Goal: Task Accomplishment & Management: Manage account settings

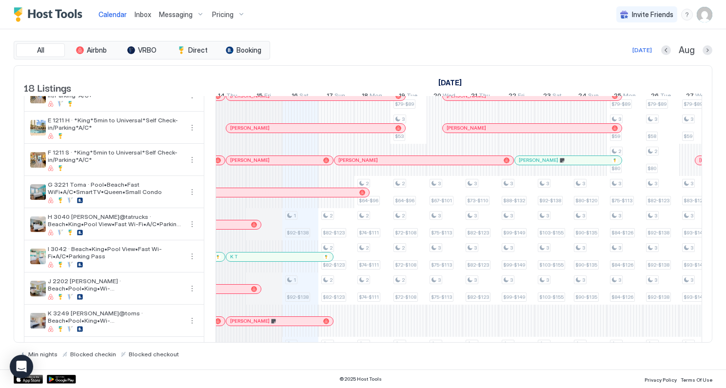
scroll to position [0, 460]
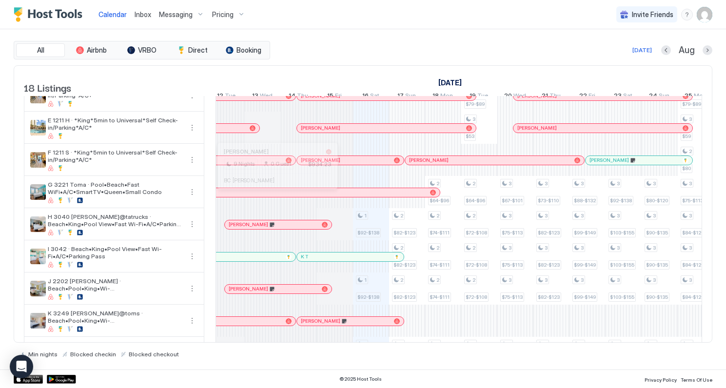
click at [274, 196] on div at bounding box center [274, 193] width 8 height 8
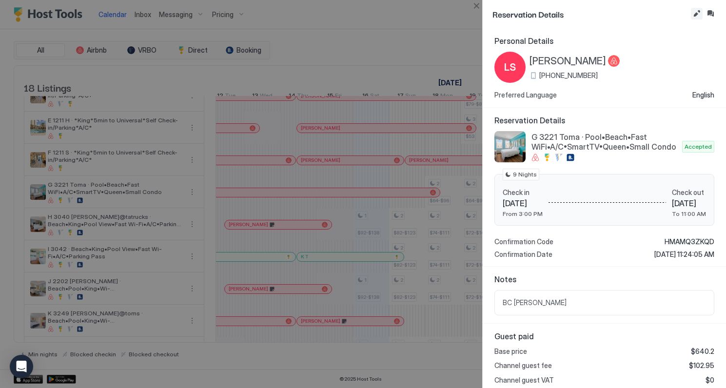
click at [695, 16] on button "Edit reservation" at bounding box center [696, 14] width 12 height 12
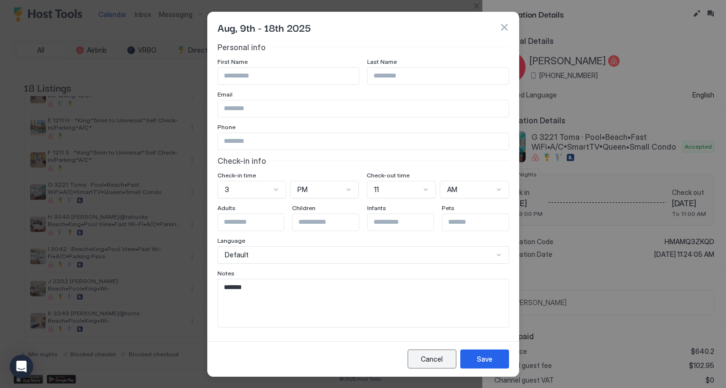
click at [432, 361] on div "Cancel" at bounding box center [431, 359] width 22 height 10
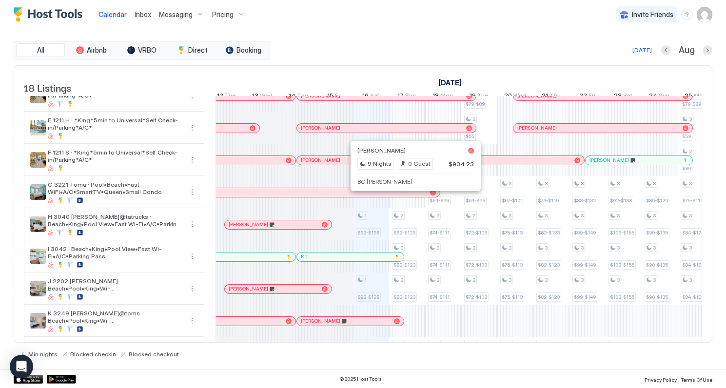
click at [412, 196] on div at bounding box center [412, 193] width 8 height 8
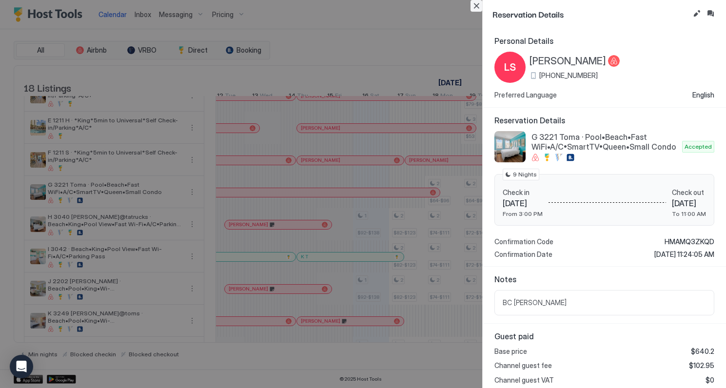
click at [475, 4] on button "Close" at bounding box center [476, 6] width 12 height 12
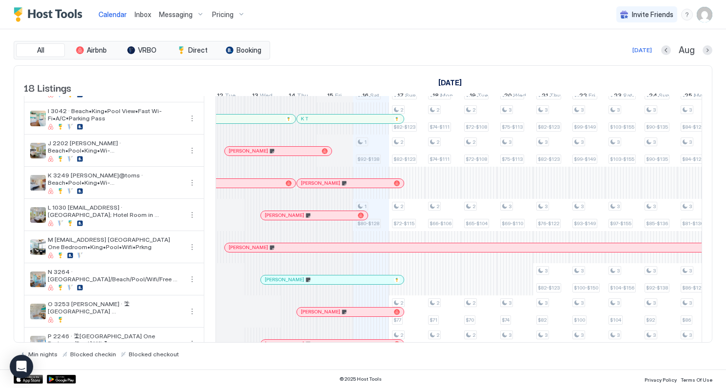
scroll to position [264, 0]
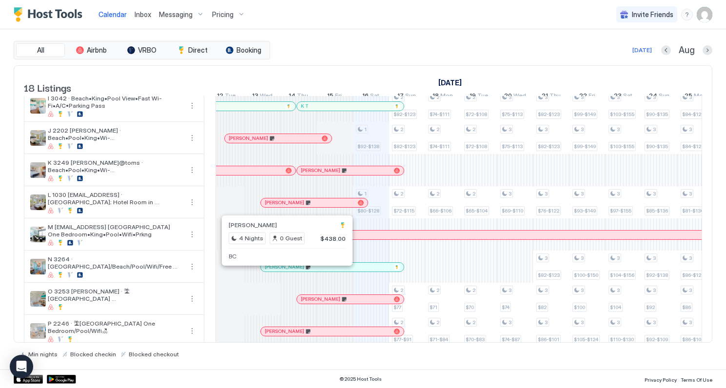
click at [284, 271] on div at bounding box center [284, 267] width 8 height 8
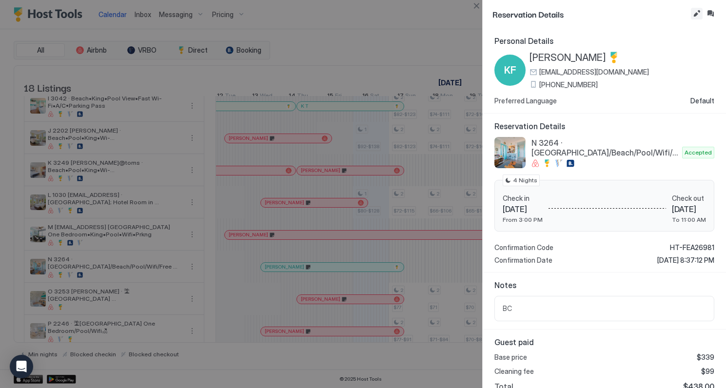
click at [698, 14] on button "Edit reservation" at bounding box center [696, 14] width 12 height 12
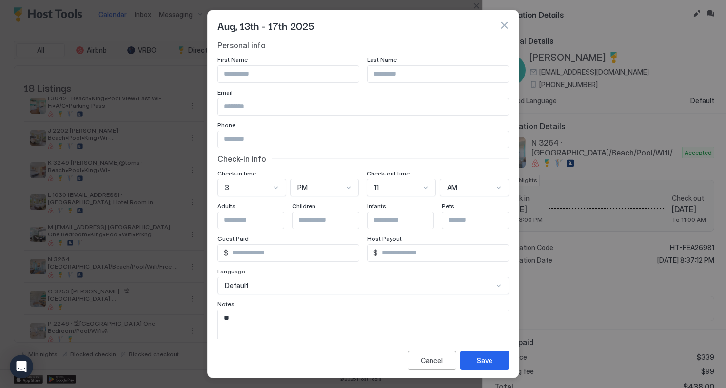
click at [501, 27] on button "button" at bounding box center [504, 25] width 10 height 10
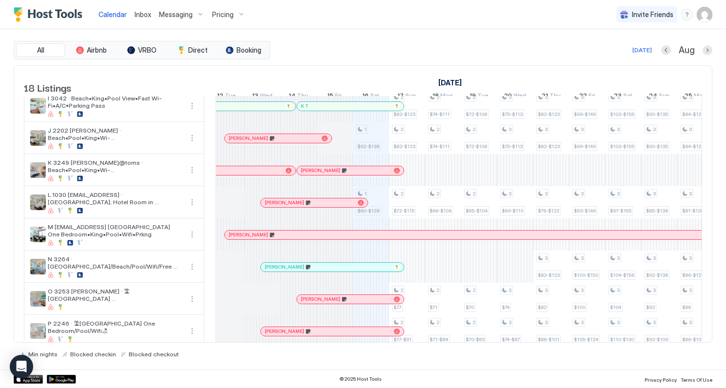
click at [316, 271] on div at bounding box center [316, 267] width 8 height 8
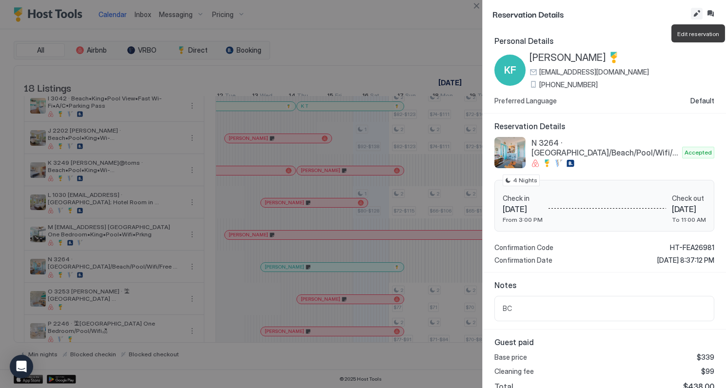
click at [697, 16] on button "Edit reservation" at bounding box center [696, 14] width 12 height 12
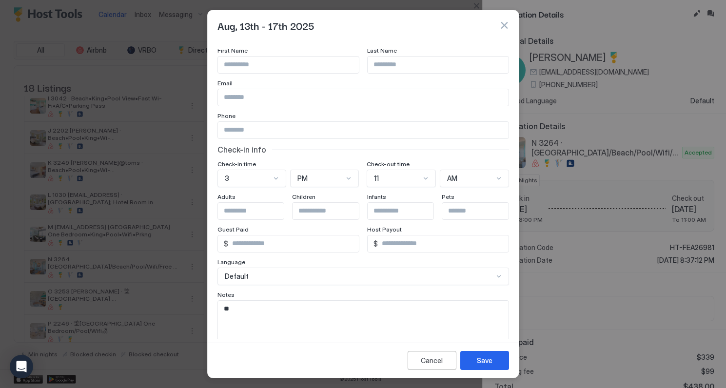
scroll to position [0, 0]
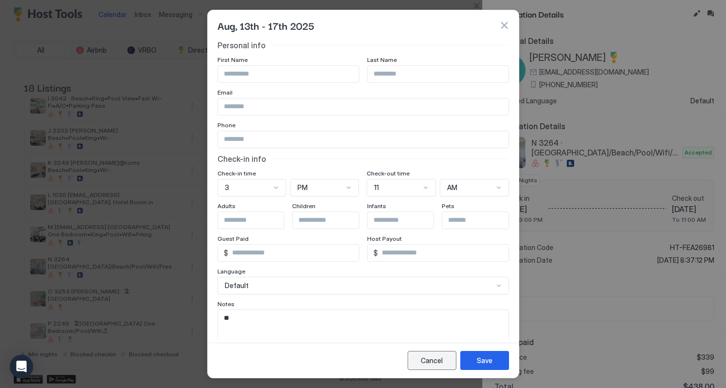
click at [433, 363] on div "Cancel" at bounding box center [431, 360] width 22 height 10
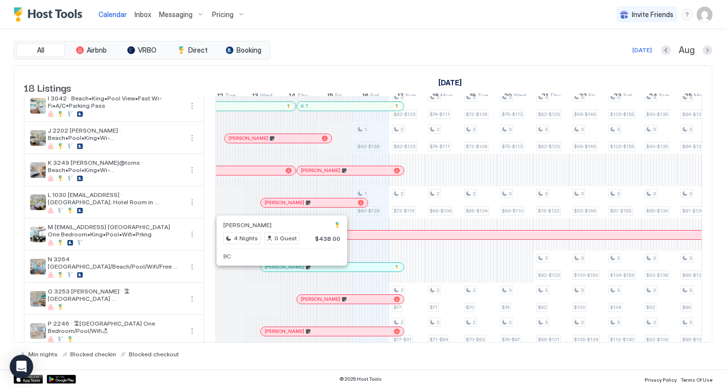
click at [277, 271] on div at bounding box center [277, 267] width 8 height 8
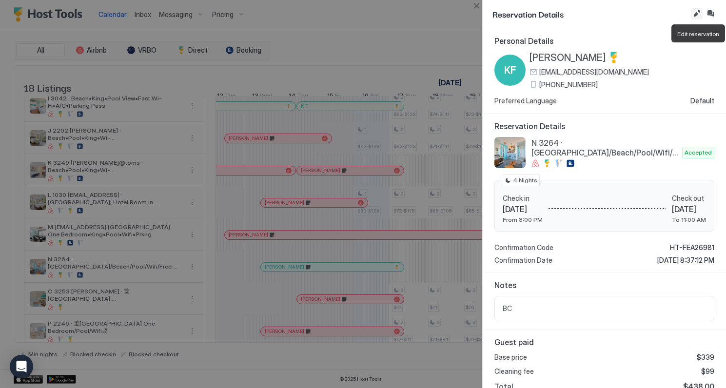
click at [698, 12] on button "Edit reservation" at bounding box center [696, 14] width 12 height 12
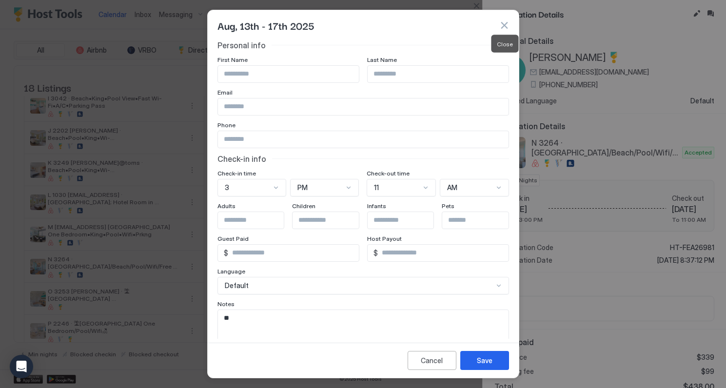
click at [507, 27] on button "button" at bounding box center [504, 25] width 10 height 10
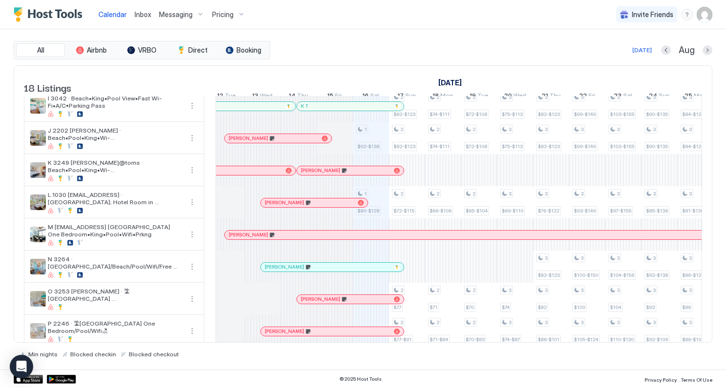
click at [181, 15] on span "Messaging" at bounding box center [176, 14] width 34 height 9
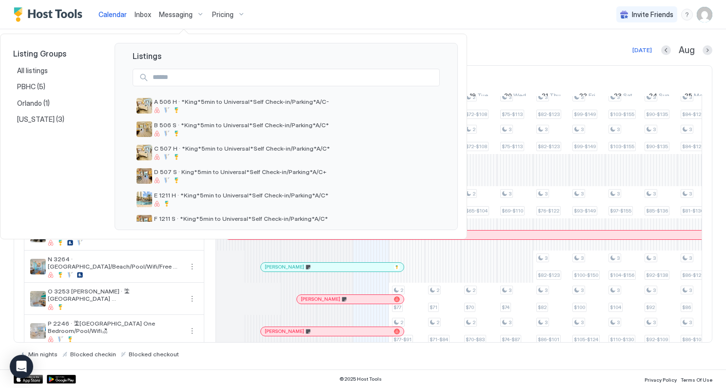
click at [144, 15] on div at bounding box center [363, 194] width 726 height 388
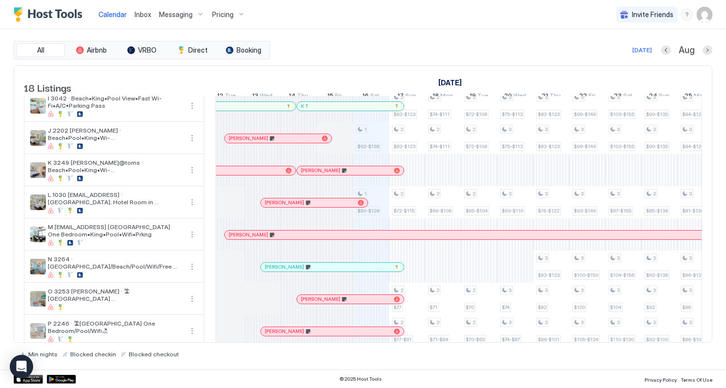
click at [144, 15] on span "Inbox" at bounding box center [142, 14] width 17 height 8
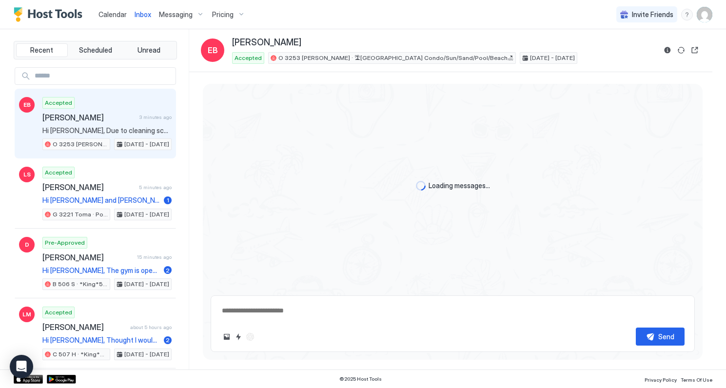
scroll to position [1204, 0]
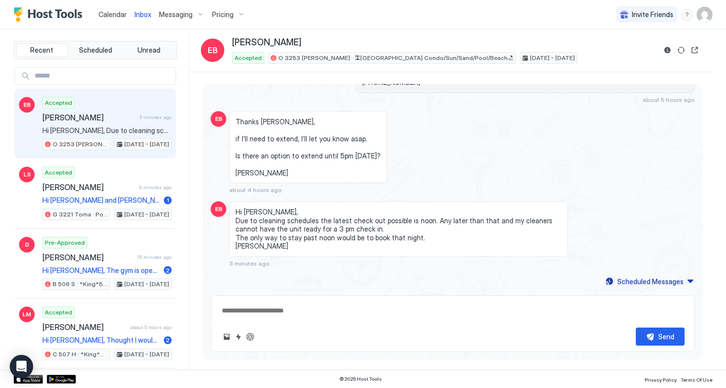
type textarea "*"
click at [707, 16] on img "User profile" at bounding box center [704, 15] width 16 height 16
click at [611, 52] on span "Settings" at bounding box center [616, 54] width 26 height 9
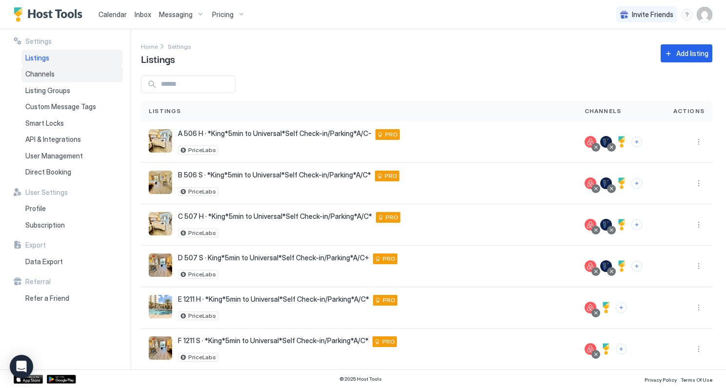
click at [43, 72] on span "Channels" at bounding box center [39, 74] width 29 height 9
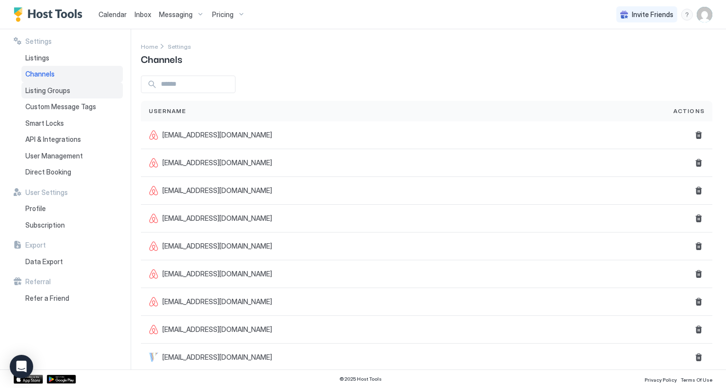
click at [52, 93] on span "Listing Groups" at bounding box center [47, 90] width 45 height 9
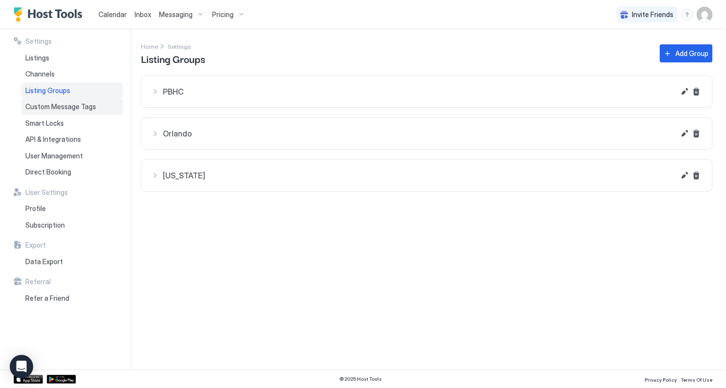
click at [53, 105] on span "Custom Message Tags" at bounding box center [60, 106] width 71 height 9
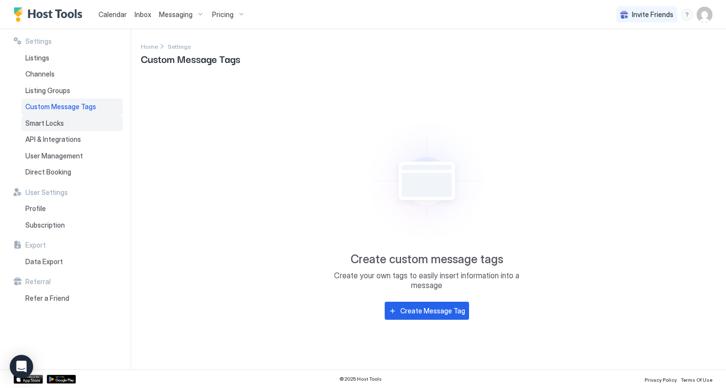
click at [54, 125] on span "Smart Locks" at bounding box center [44, 123] width 38 height 9
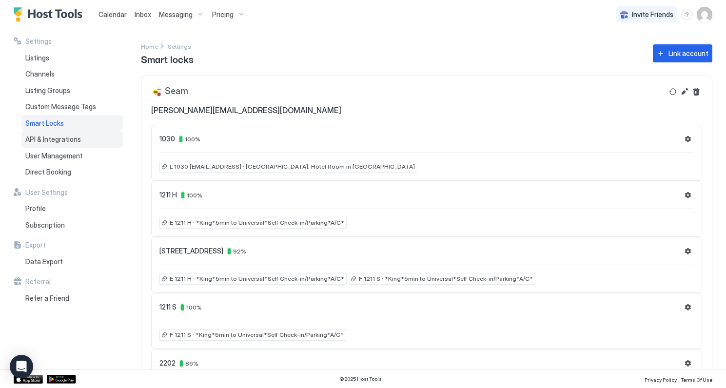
click at [58, 138] on span "API & Integrations" at bounding box center [53, 139] width 56 height 9
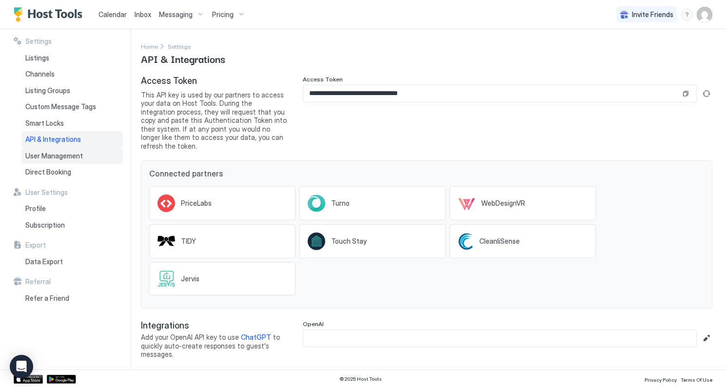
click at [57, 152] on span "User Management" at bounding box center [53, 156] width 57 height 9
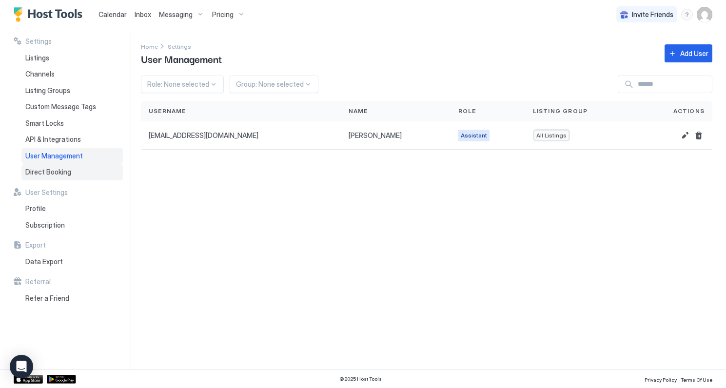
click at [50, 171] on span "Direct Booking" at bounding box center [48, 172] width 46 height 9
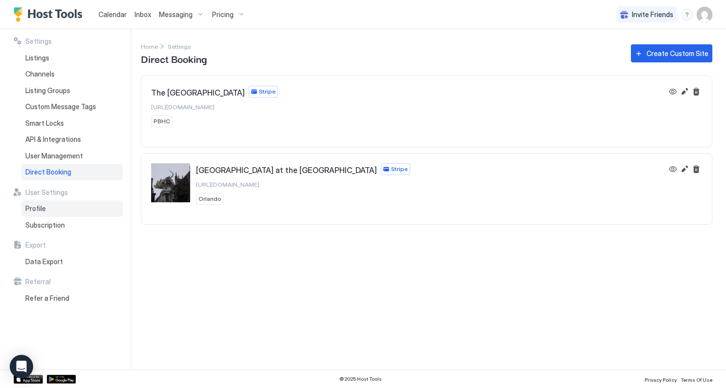
click at [39, 208] on span "Profile" at bounding box center [35, 208] width 20 height 9
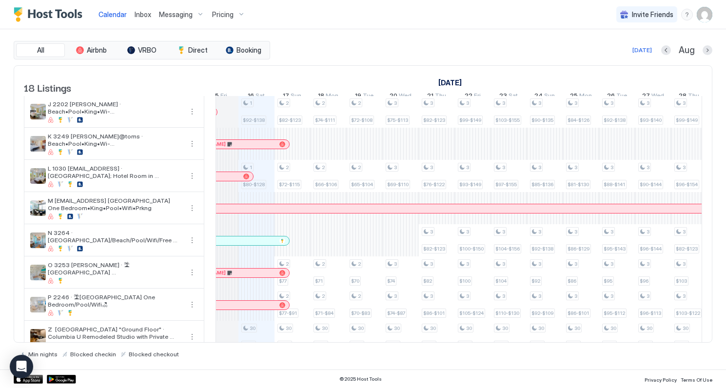
scroll to position [296, 0]
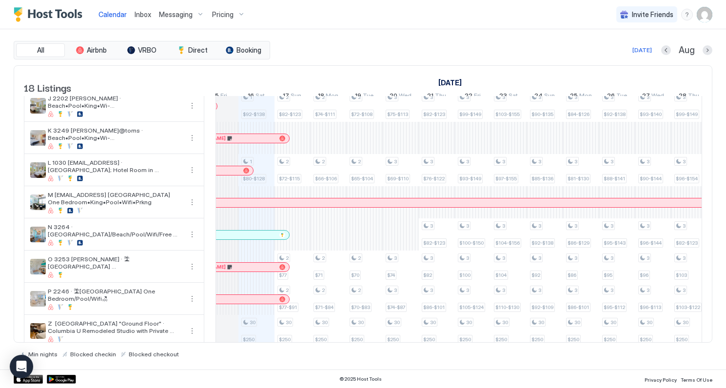
click at [256, 239] on div at bounding box center [256, 235] width 8 height 8
click at [256, 240] on div at bounding box center [363, 194] width 726 height 388
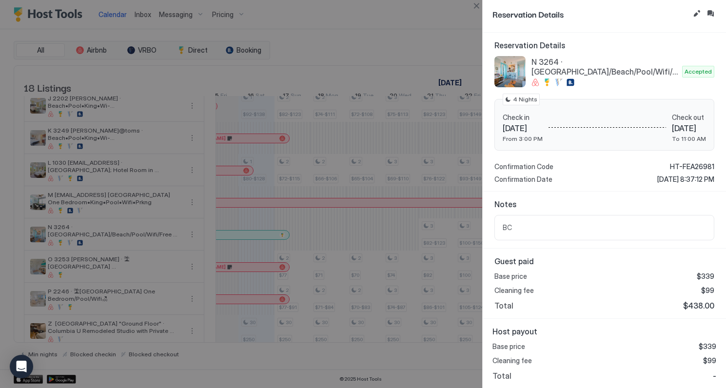
scroll to position [0, 0]
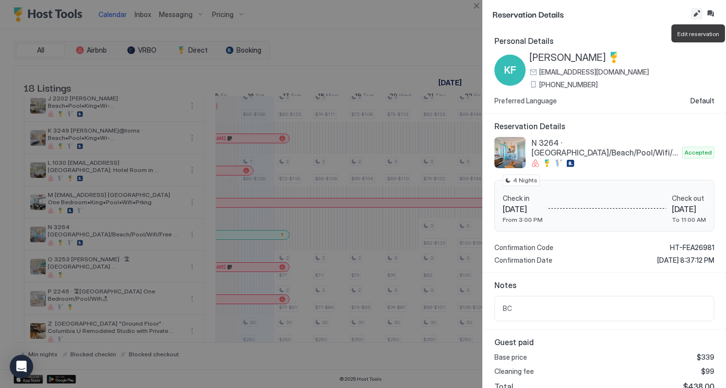
click at [695, 14] on button "Edit reservation" at bounding box center [696, 14] width 12 height 12
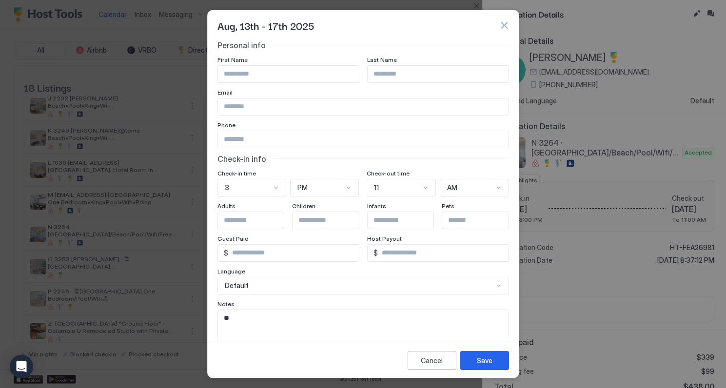
click at [503, 24] on button "button" at bounding box center [504, 25] width 10 height 10
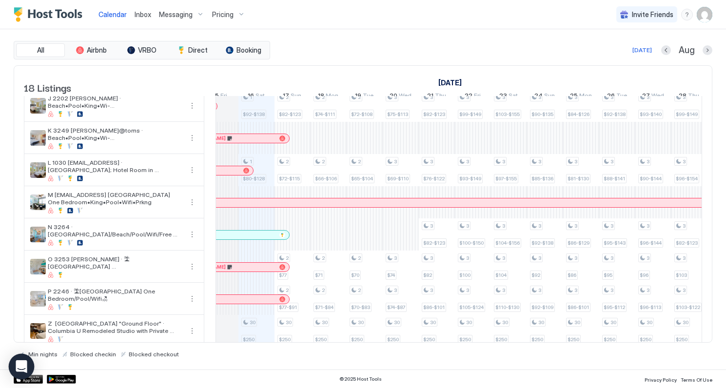
click at [18, 368] on icon "Open Intercom Messenger" at bounding box center [21, 366] width 13 height 13
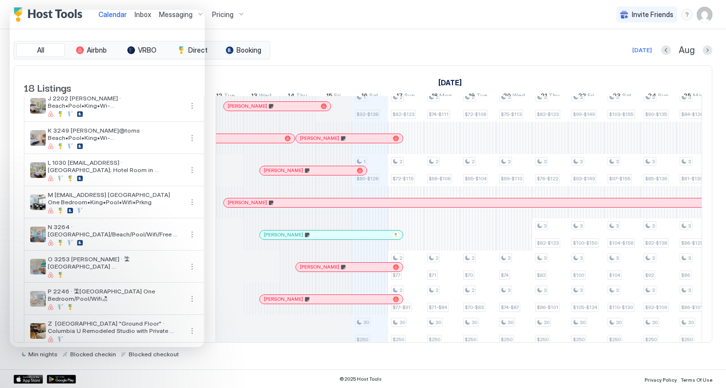
scroll to position [294, 0]
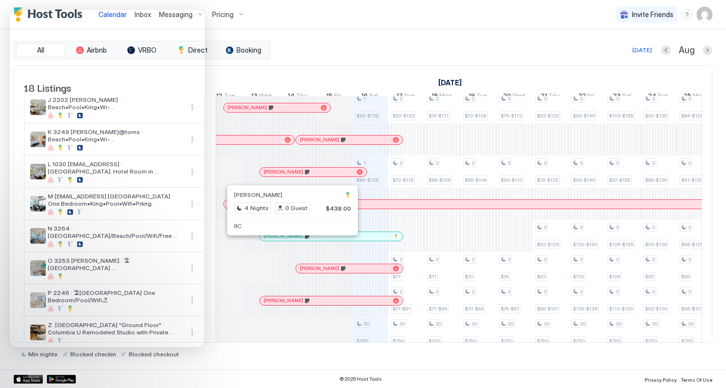
click at [290, 240] on div at bounding box center [290, 236] width 8 height 8
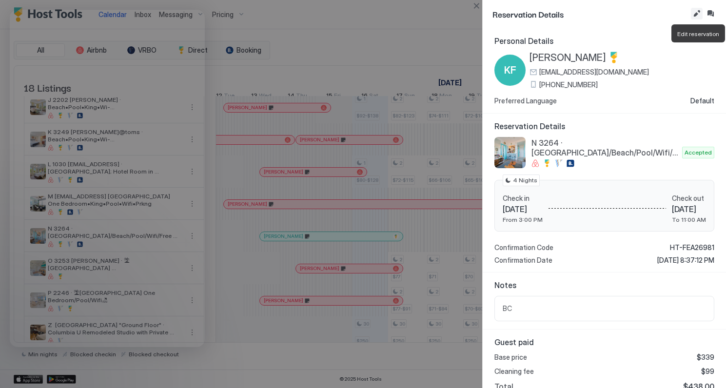
click at [695, 18] on button "Edit reservation" at bounding box center [696, 14] width 12 height 12
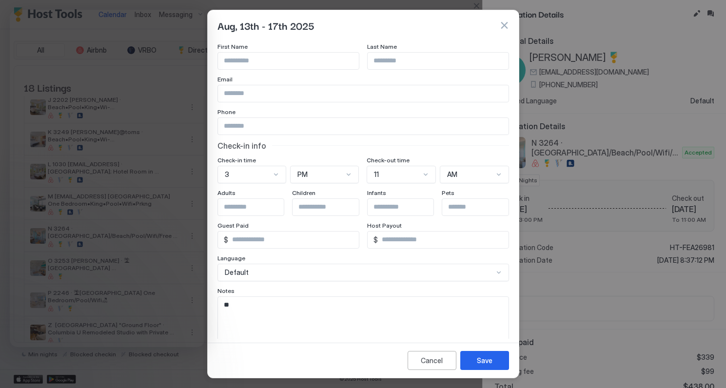
scroll to position [0, 0]
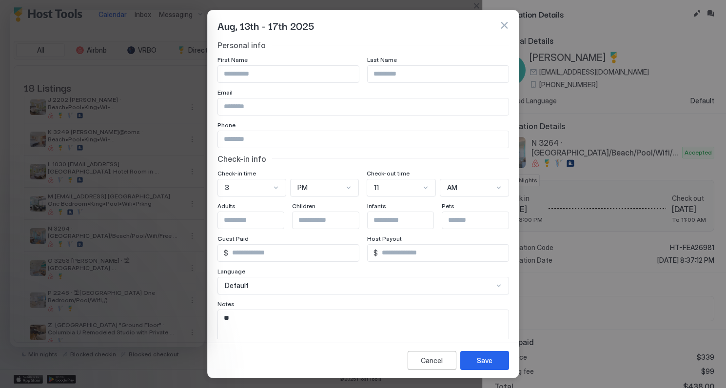
click at [301, 26] on span "Aug, 13th - 17th 2025" at bounding box center [265, 25] width 97 height 15
click at [499, 26] on button "button" at bounding box center [504, 25] width 10 height 10
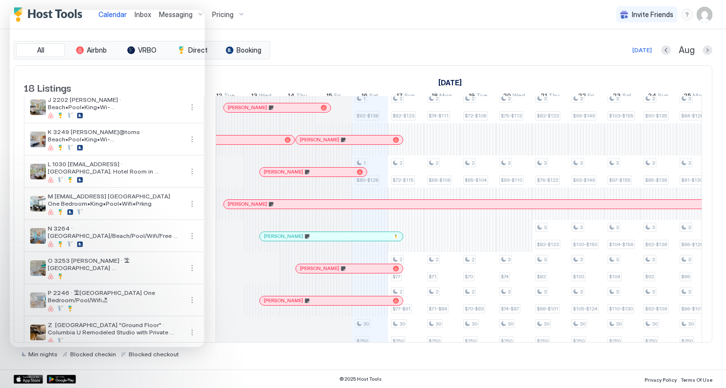
click at [705, 15] on img "User profile" at bounding box center [704, 15] width 16 height 16
click at [612, 54] on span "Settings" at bounding box center [616, 54] width 26 height 9
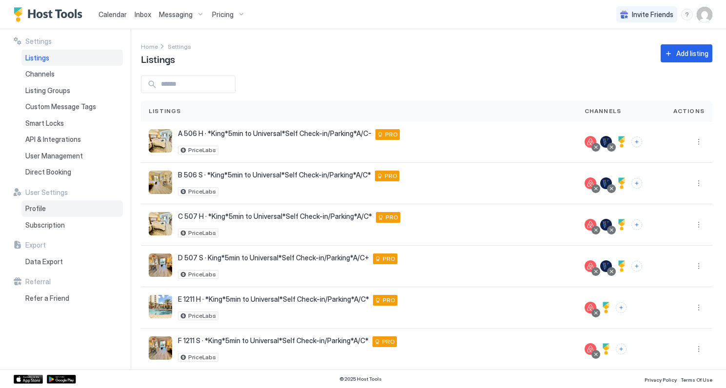
click at [41, 210] on span "Profile" at bounding box center [35, 208] width 20 height 9
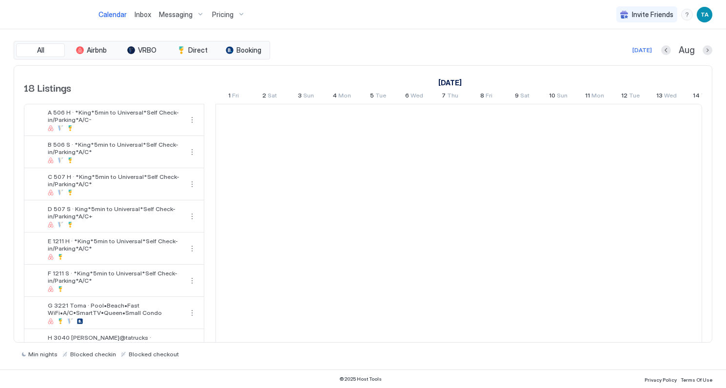
scroll to position [0, 541]
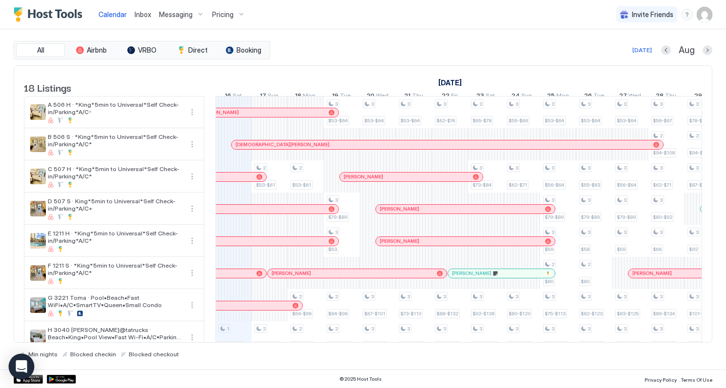
click at [22, 364] on icon "Open Intercom Messenger" at bounding box center [21, 366] width 11 height 13
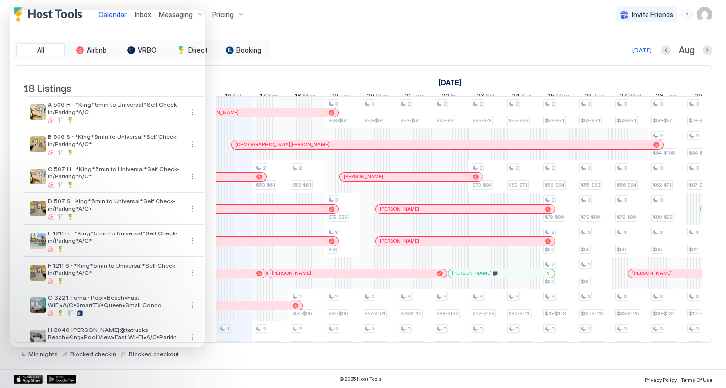
click at [706, 15] on img "User profile" at bounding box center [704, 15] width 16 height 16
click at [631, 56] on div "Settings" at bounding box center [650, 54] width 124 height 17
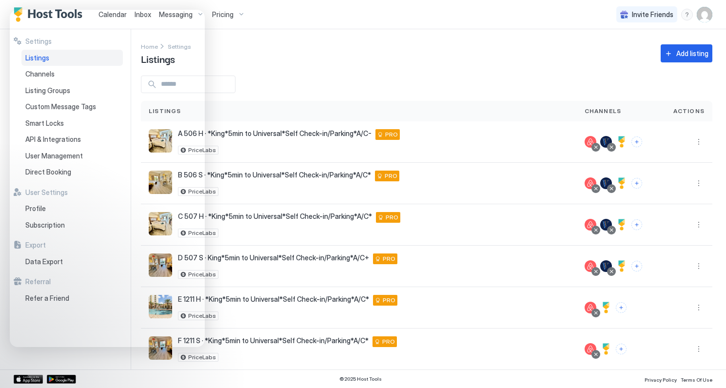
click at [704, 17] on img "User profile" at bounding box center [704, 15] width 16 height 16
click at [614, 54] on span "Settings" at bounding box center [616, 54] width 26 height 9
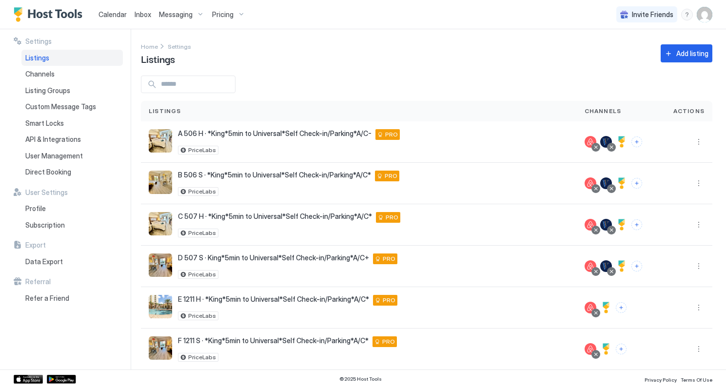
click at [707, 14] on img "User profile" at bounding box center [704, 15] width 16 height 16
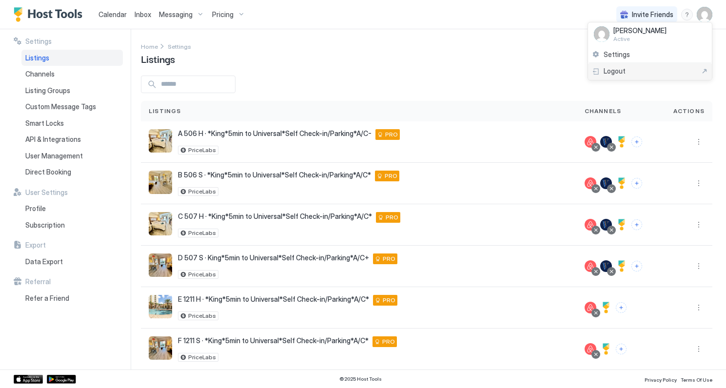
click at [615, 67] on span "Logout" at bounding box center [614, 71] width 22 height 9
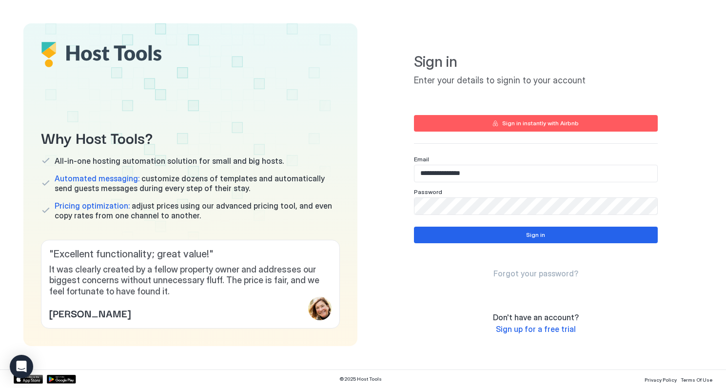
click at [526, 272] on span "Forgot your password?" at bounding box center [535, 273] width 85 height 10
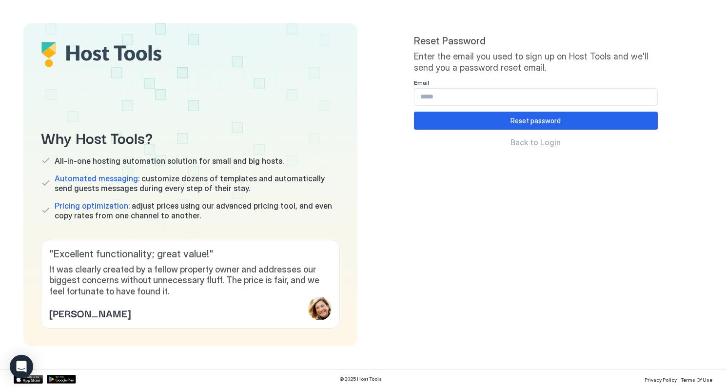
click at [463, 99] on input "Input Field" at bounding box center [535, 97] width 243 height 17
type input "**********"
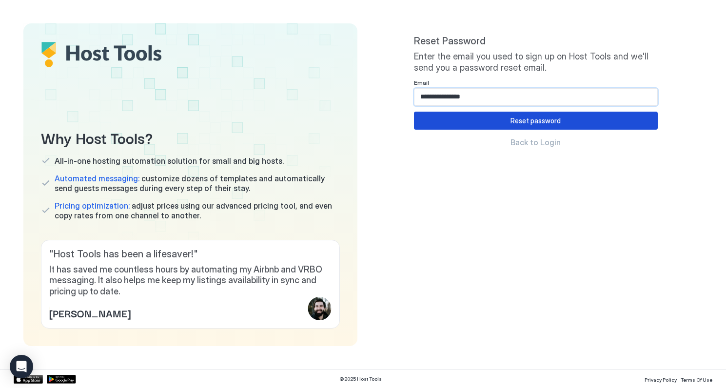
click at [533, 127] on button "Reset password" at bounding box center [536, 121] width 244 height 18
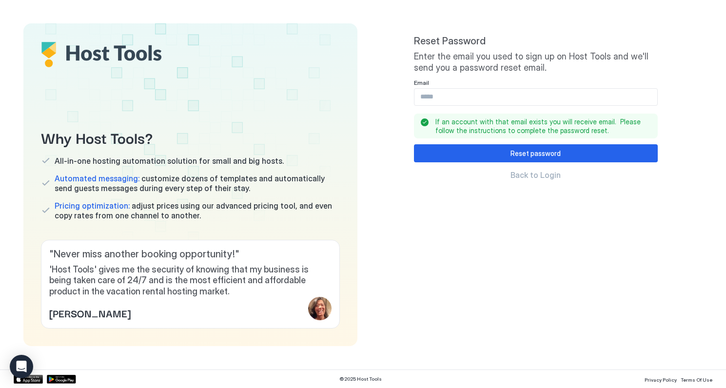
click at [527, 176] on span "Back to Login" at bounding box center [535, 175] width 50 height 10
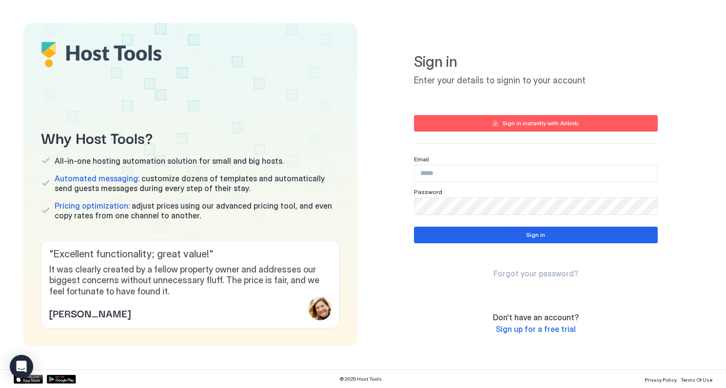
type input "**********"
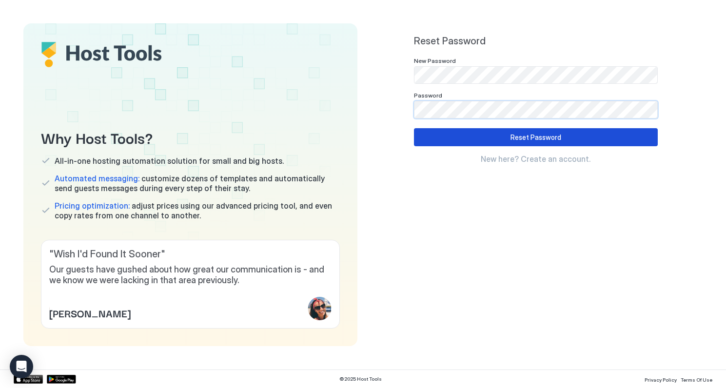
click at [448, 141] on button "Reset Password" at bounding box center [536, 137] width 244 height 18
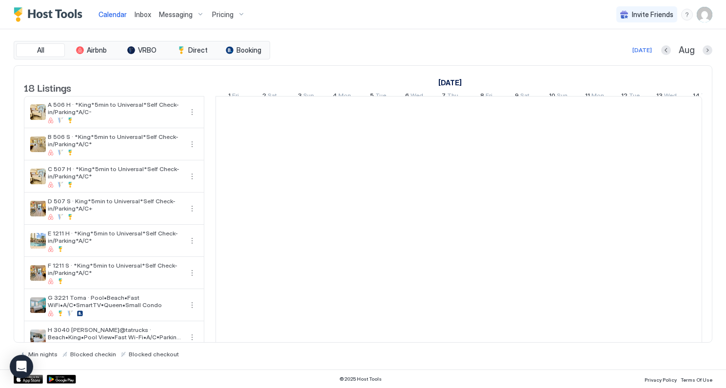
scroll to position [0, 541]
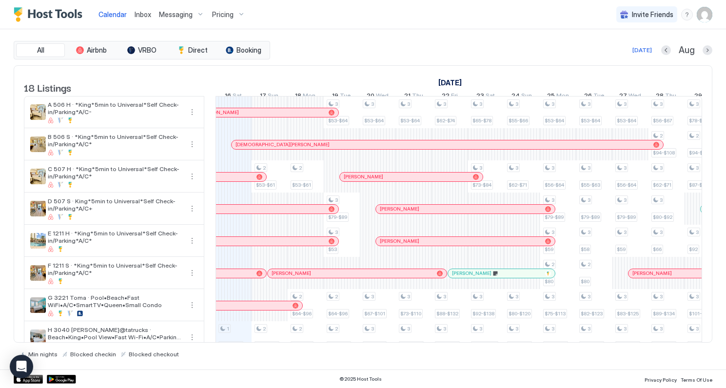
click at [706, 12] on img "User profile" at bounding box center [704, 15] width 16 height 16
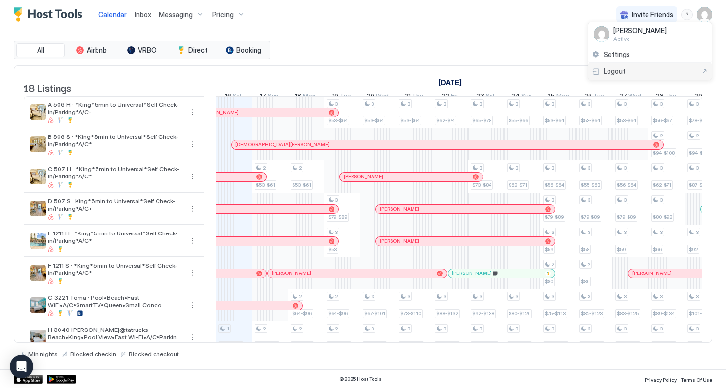
click at [617, 76] on div "Logout" at bounding box center [650, 71] width 124 height 17
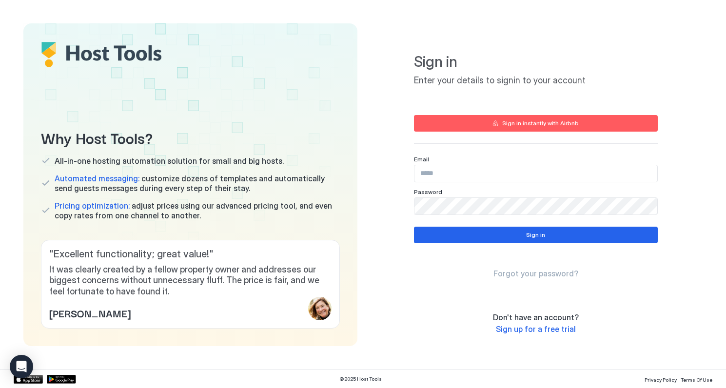
type input "**********"
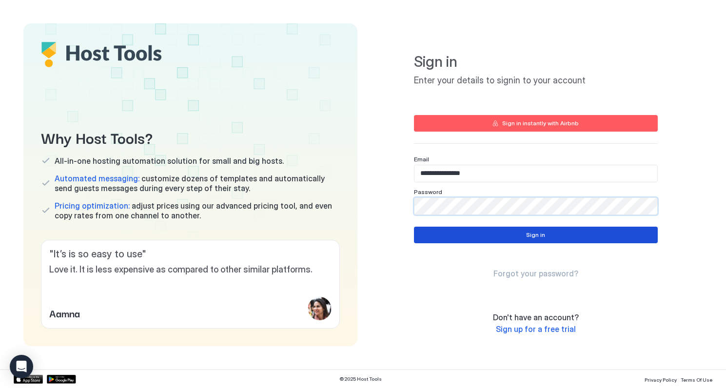
click at [453, 235] on button "Sign in" at bounding box center [536, 235] width 244 height 17
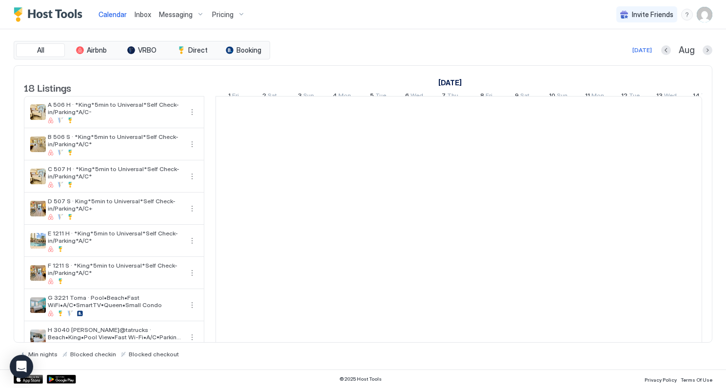
scroll to position [0, 541]
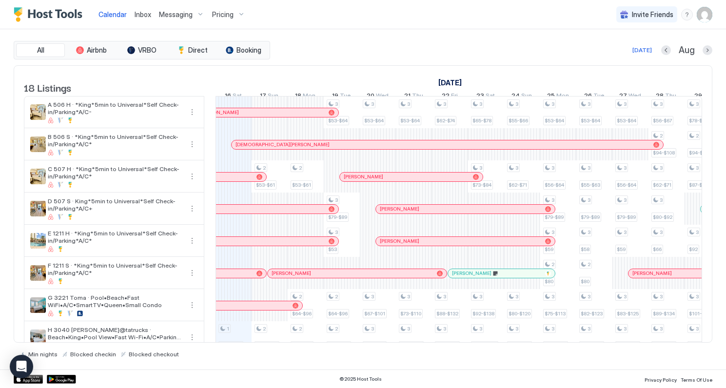
click at [707, 14] on img "User profile" at bounding box center [704, 15] width 16 height 16
click at [625, 57] on span "Settings" at bounding box center [616, 54] width 26 height 9
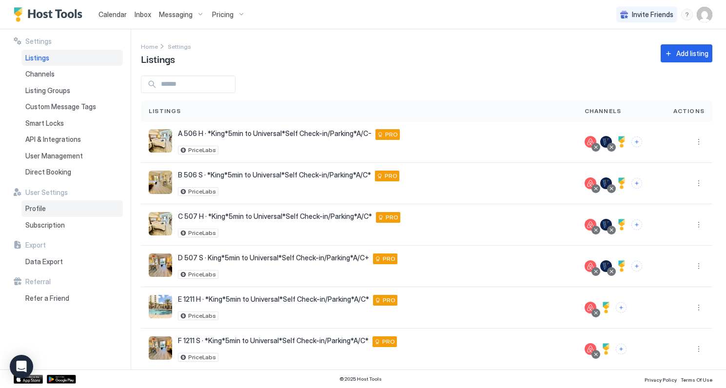
click at [43, 210] on span "Profile" at bounding box center [35, 208] width 20 height 9
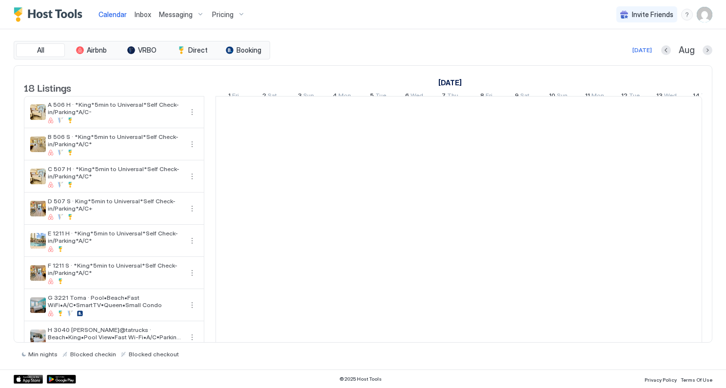
scroll to position [0, 541]
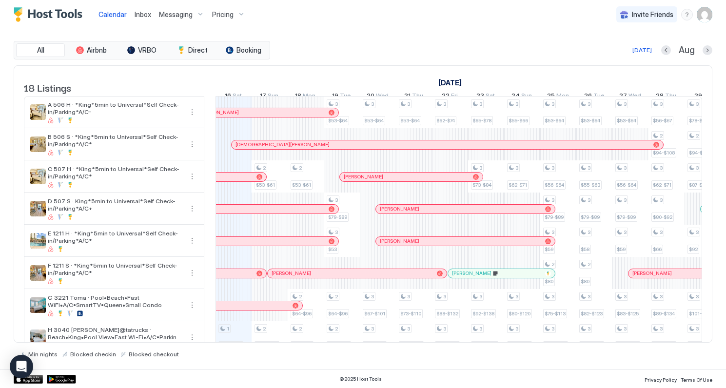
click at [705, 14] on img "User profile" at bounding box center [704, 15] width 16 height 16
click at [619, 53] on span "Settings" at bounding box center [616, 54] width 26 height 9
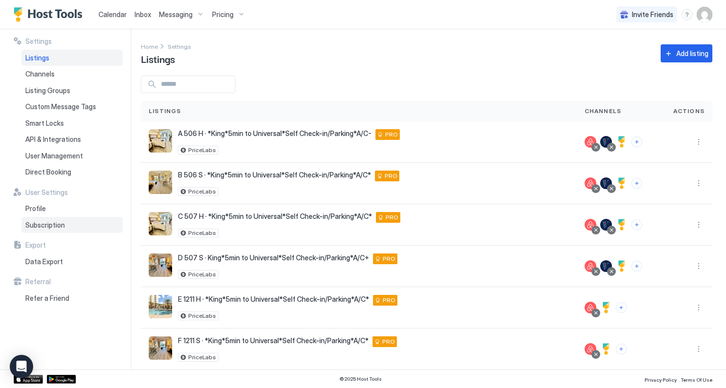
click at [38, 226] on span "Subscription" at bounding box center [44, 225] width 39 height 9
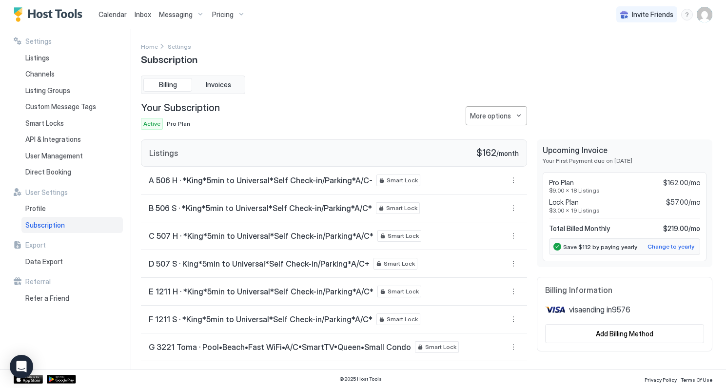
click at [180, 124] on span "Pro Plan" at bounding box center [178, 123] width 23 height 7
click at [222, 81] on span "Invoices" at bounding box center [218, 84] width 25 height 9
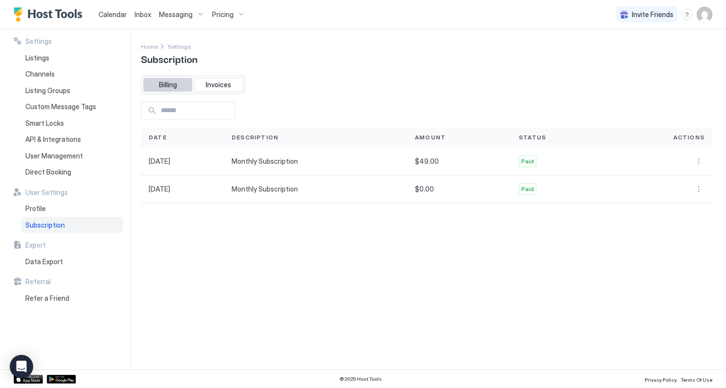
click at [170, 87] on span "Billing" at bounding box center [168, 84] width 18 height 9
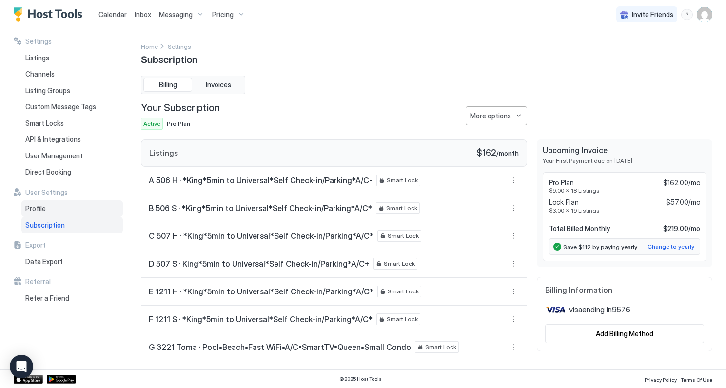
click at [51, 209] on div "Profile" at bounding box center [71, 208] width 101 height 17
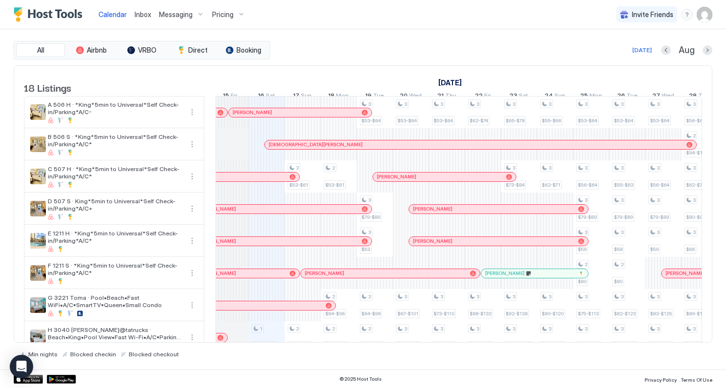
scroll to position [0, 503]
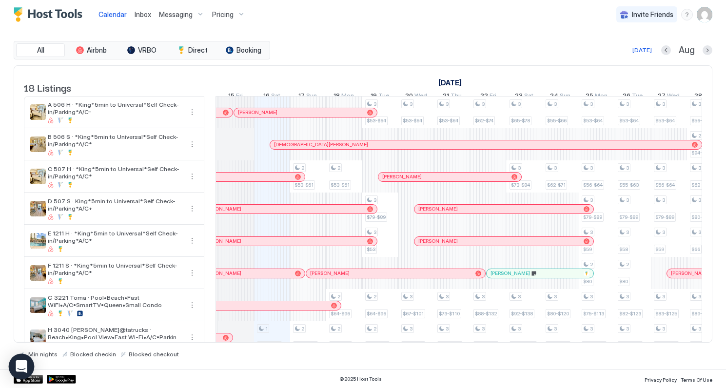
click at [25, 370] on icon "Open Intercom Messenger" at bounding box center [21, 366] width 11 height 13
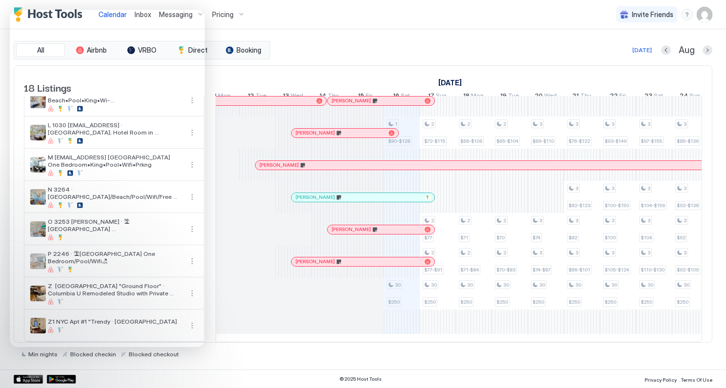
scroll to position [0, 0]
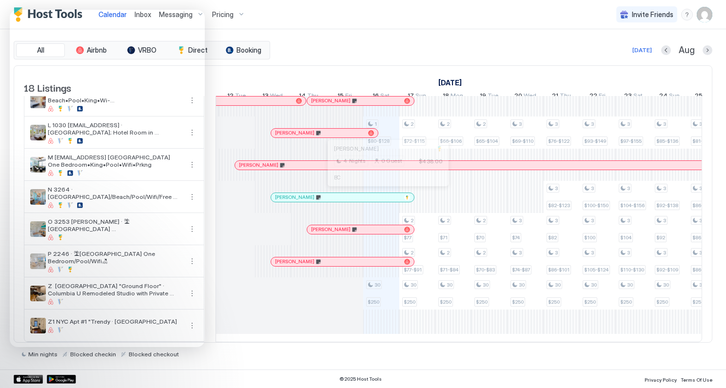
click at [384, 196] on div at bounding box center [385, 197] width 8 height 8
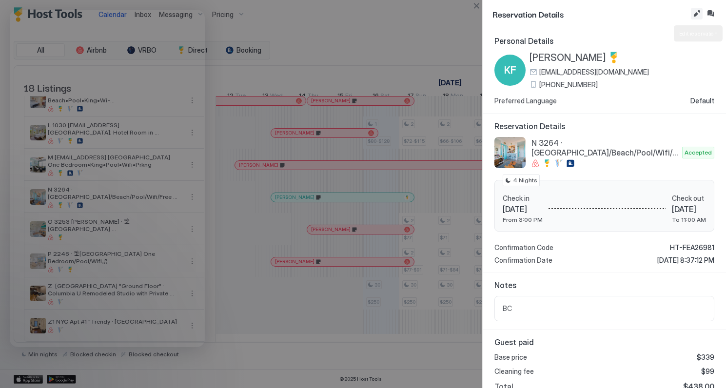
click at [696, 16] on button "Edit reservation" at bounding box center [696, 14] width 12 height 12
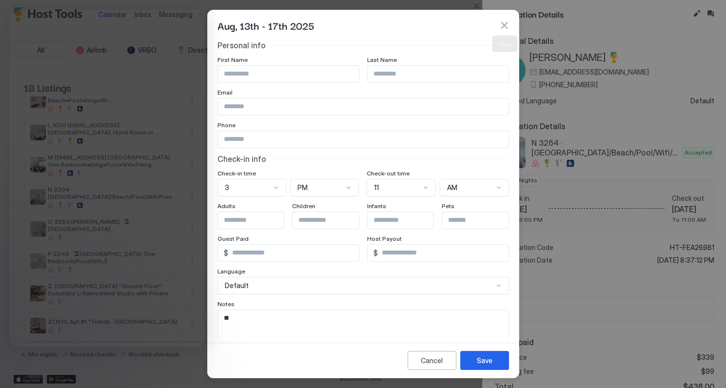
click at [506, 24] on button "button" at bounding box center [504, 25] width 10 height 10
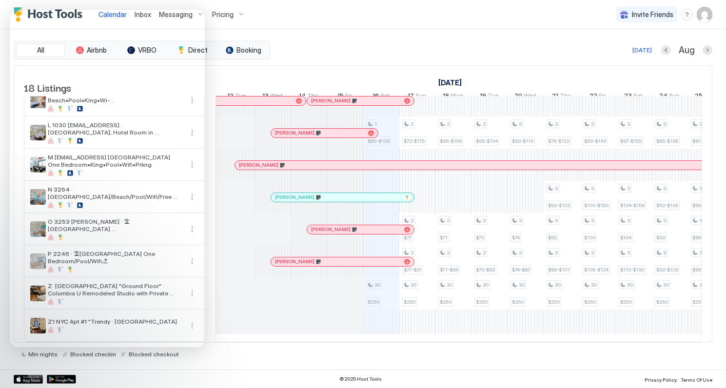
click at [332, 231] on div at bounding box center [332, 230] width 8 height 8
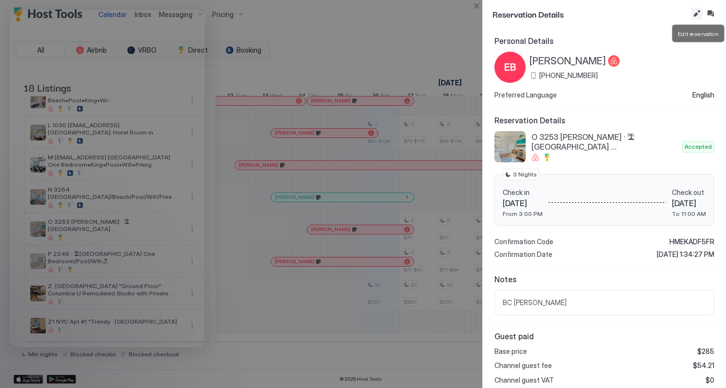
click at [699, 14] on button "Edit reservation" at bounding box center [696, 14] width 12 height 12
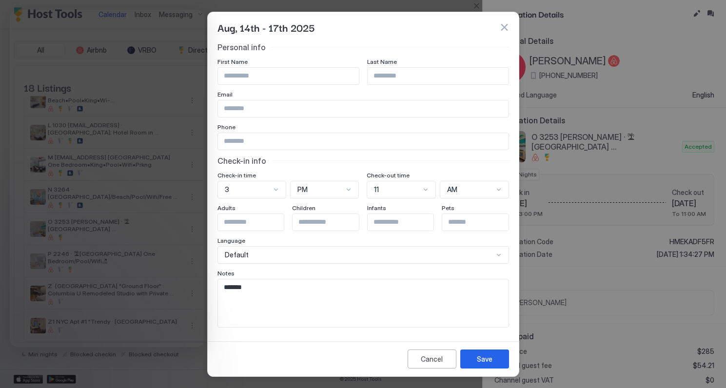
click at [500, 28] on button "button" at bounding box center [504, 27] width 10 height 10
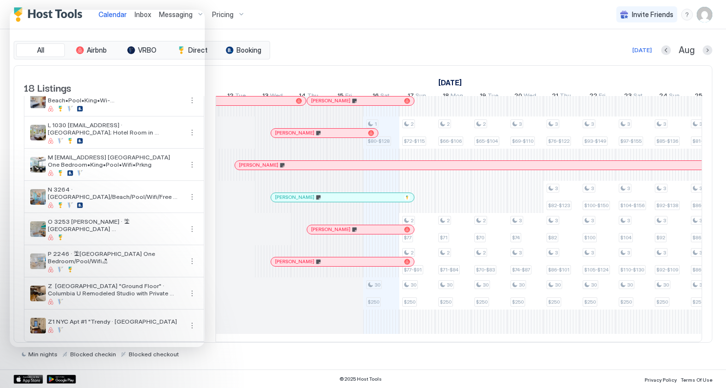
click at [707, 15] on img "User profile" at bounding box center [704, 15] width 16 height 16
click at [631, 50] on div "Settings" at bounding box center [650, 54] width 124 height 17
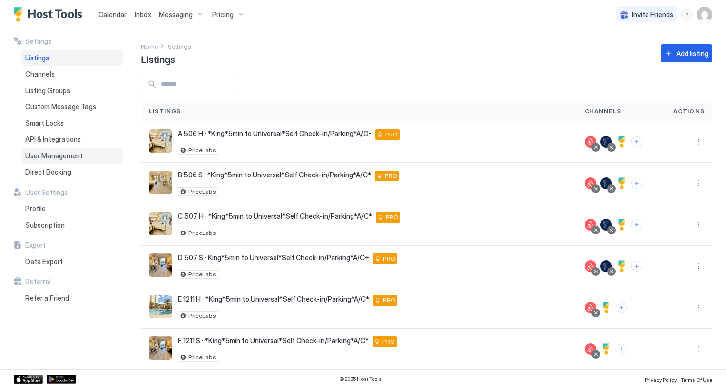
click at [70, 160] on div "User Management" at bounding box center [71, 156] width 101 height 17
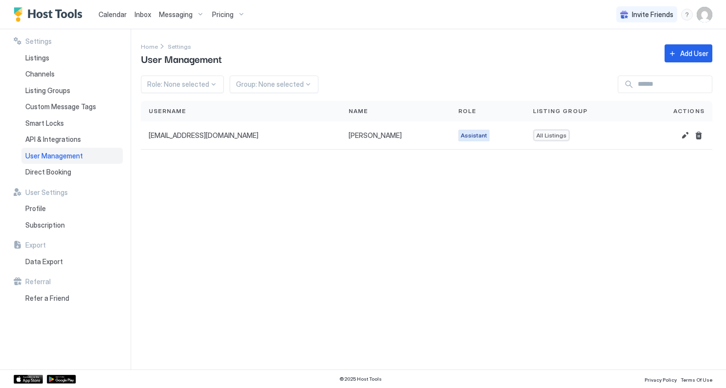
click at [214, 83] on div at bounding box center [214, 84] width 8 height 8
click at [190, 106] on div "Assistant" at bounding box center [183, 106] width 70 height 7
click at [688, 58] on div "Add User" at bounding box center [694, 53] width 28 height 10
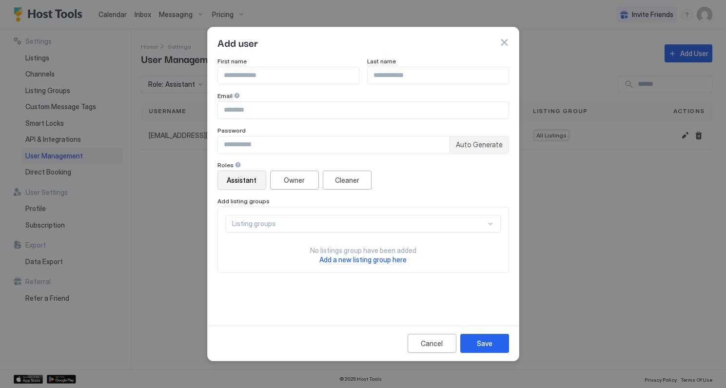
click at [298, 80] on input "Input Field" at bounding box center [288, 75] width 141 height 17
type input "***"
type input "*****"
type input "**********"
click at [267, 145] on input "Input Field" at bounding box center [333, 144] width 231 height 17
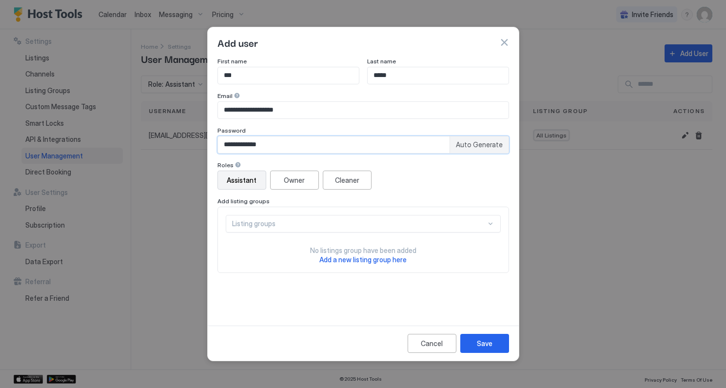
type input "**********"
click at [248, 176] on div "Assistant" at bounding box center [242, 180] width 30 height 10
click at [260, 224] on div "Listing groups" at bounding box center [359, 223] width 254 height 9
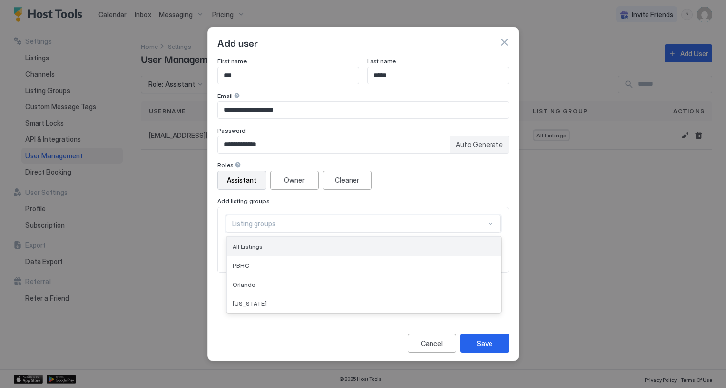
click at [258, 246] on span "All Listings" at bounding box center [247, 246] width 30 height 7
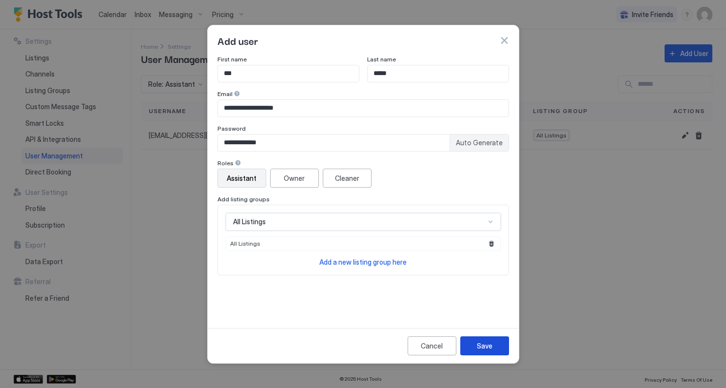
click at [481, 344] on div "Save" at bounding box center [485, 346] width 16 height 10
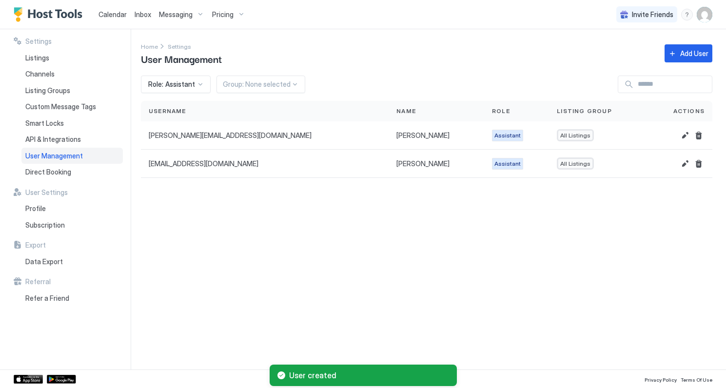
click at [702, 12] on img "User profile" at bounding box center [704, 15] width 16 height 16
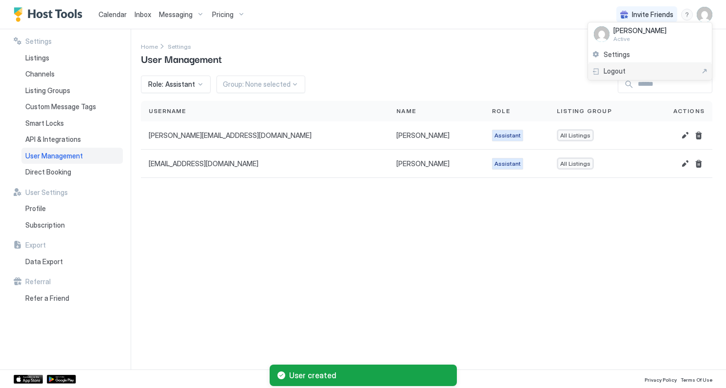
click at [623, 68] on span "Logout" at bounding box center [614, 71] width 22 height 9
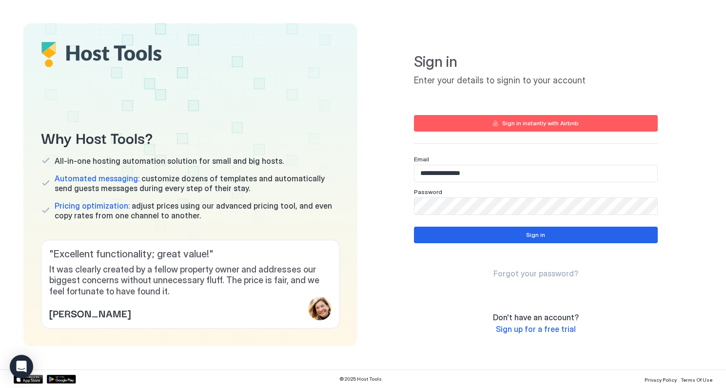
click at [482, 174] on input "**********" at bounding box center [535, 173] width 243 height 17
type input "*"
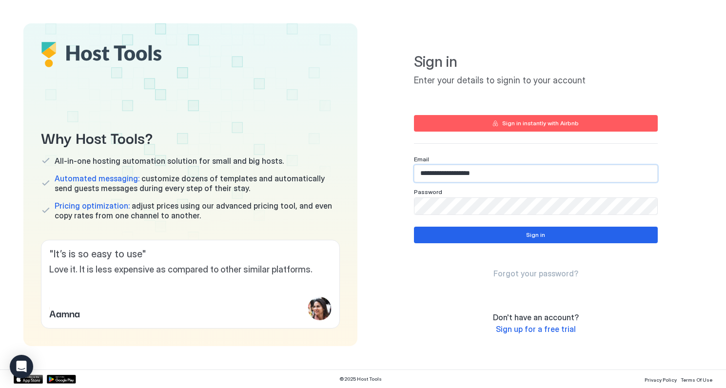
type input "**********"
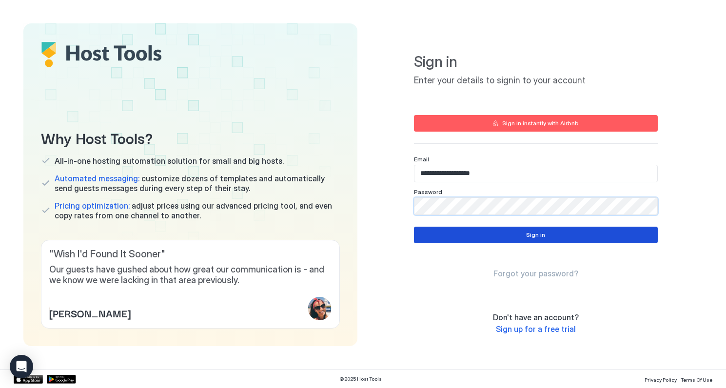
click at [444, 240] on button "Sign in" at bounding box center [536, 235] width 244 height 17
